Goal: Book appointment/travel/reservation

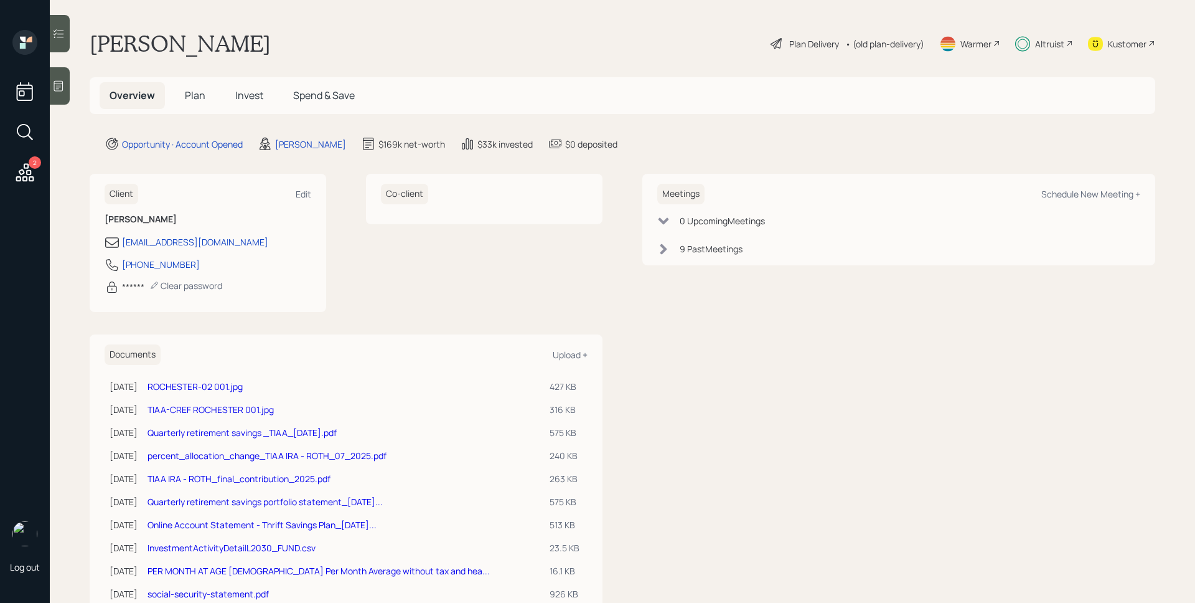
click at [1089, 200] on div "Meetings Schedule New Meeting +" at bounding box center [898, 194] width 483 height 21
click at [1091, 191] on div "Schedule New Meeting +" at bounding box center [1091, 194] width 99 height 12
select select "d946c976-65aa-4529-ac9d-02c4f1114fc0"
